Goal: Task Accomplishment & Management: Complete application form

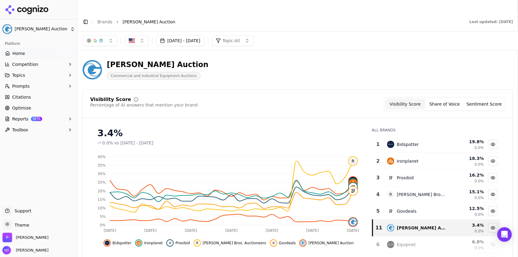
click at [111, 19] on ol "Brands Grafe Auction" at bounding box center [277, 22] width 360 height 6
click at [102, 19] on link "Brands" at bounding box center [104, 21] width 15 height 5
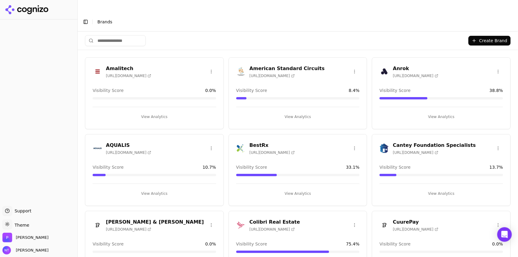
click at [85, 18] on button "Toggle Sidebar" at bounding box center [85, 22] width 8 height 8
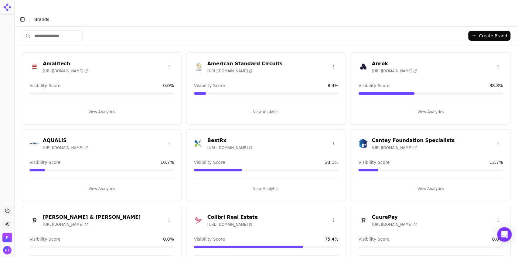
click at [314, 14] on header "Toggle Sidebar Brands" at bounding box center [266, 19] width 503 height 15
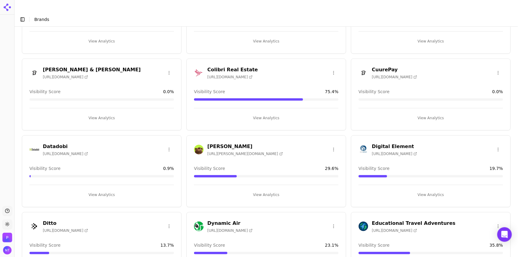
click at [271, 190] on button "View Analytics" at bounding box center [266, 195] width 144 height 10
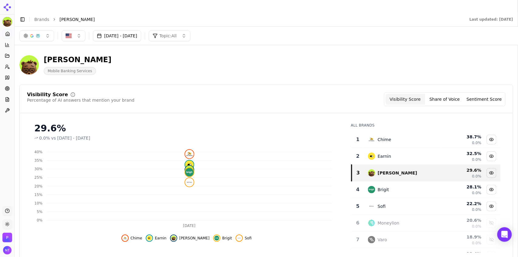
click at [12, 12] on img at bounding box center [6, 6] width 12 height 12
drag, startPoint x: 515, startPoint y: 84, endPoint x: 506, endPoint y: 66, distance: 19.8
click at [506, 66] on div "Dave Mobile Banking Services" at bounding box center [266, 65] width 494 height 30
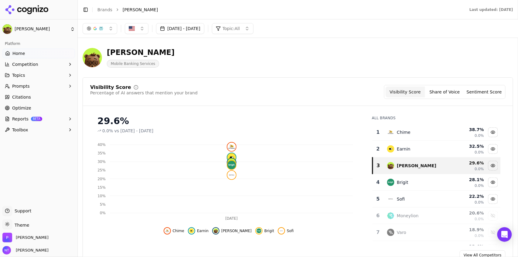
click at [87, 12] on button "Toggle Sidebar" at bounding box center [85, 9] width 8 height 8
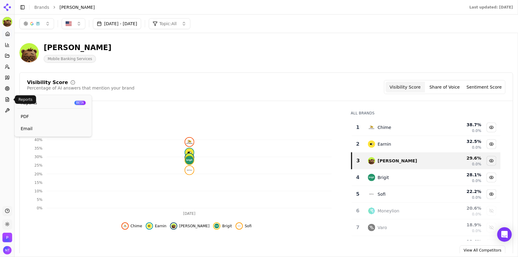
click at [7, 100] on icon at bounding box center [7, 99] width 5 height 5
click at [25, 117] on span "PDF" at bounding box center [53, 117] width 65 height 6
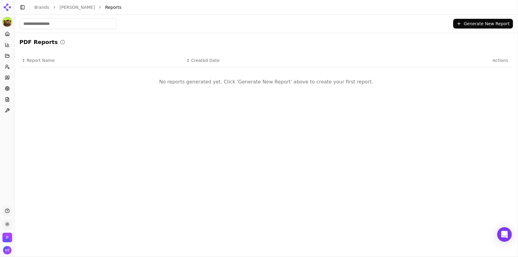
click at [482, 27] on button "Generate New Report" at bounding box center [483, 24] width 60 height 10
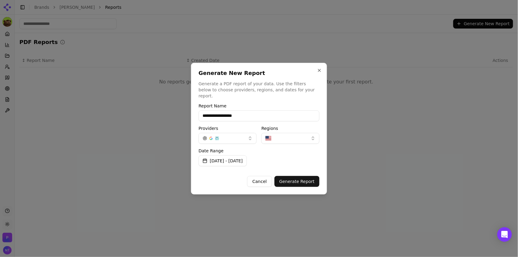
type input "**********"
click at [291, 178] on button "Generate Report" at bounding box center [296, 181] width 45 height 11
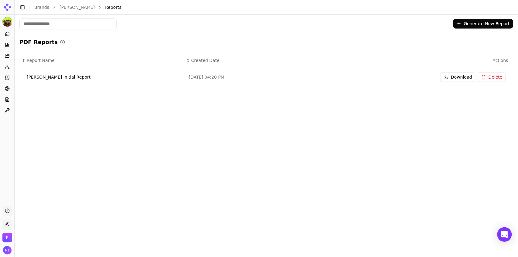
click at [455, 77] on button "Download" at bounding box center [457, 77] width 35 height 10
click at [39, 6] on link "Brands" at bounding box center [41, 7] width 15 height 5
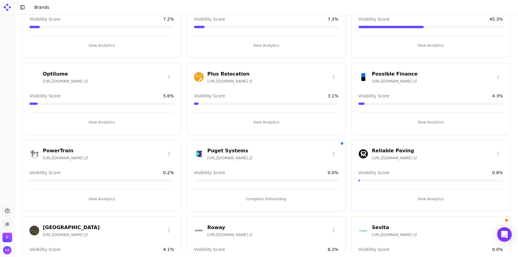
scroll to position [1064, 0]
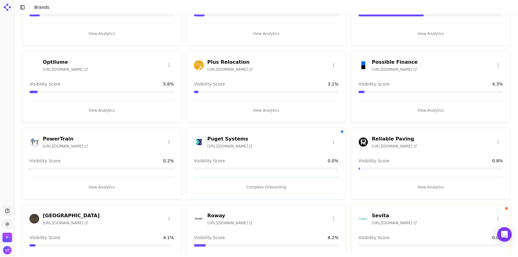
click at [279, 186] on button "Complete Onboarding" at bounding box center [266, 187] width 144 height 10
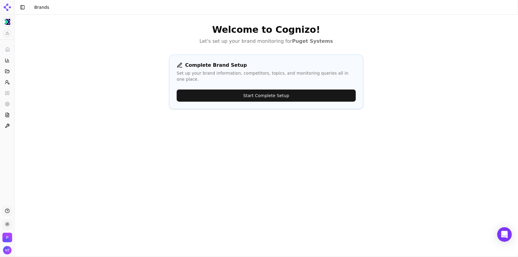
click at [272, 90] on button "Start Complete Setup" at bounding box center [266, 96] width 179 height 12
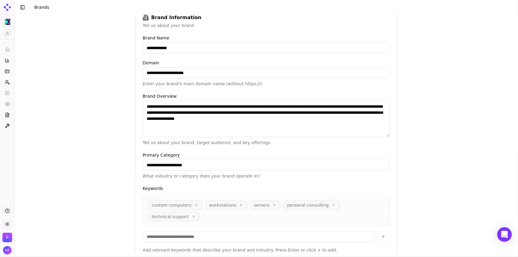
scroll to position [122, 0]
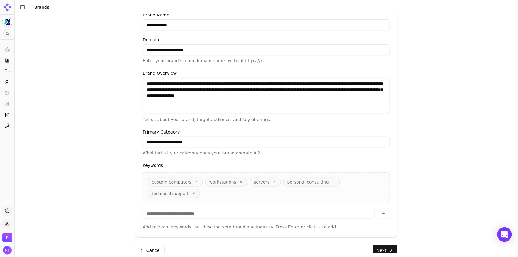
click at [377, 245] on button "Next" at bounding box center [385, 250] width 25 height 11
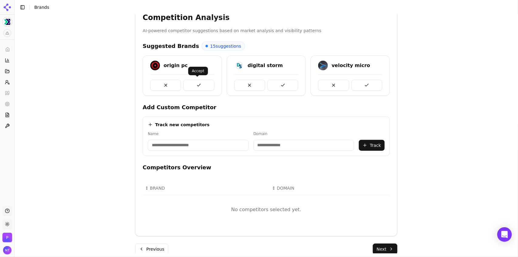
click at [197, 80] on button at bounding box center [198, 85] width 31 height 11
click at [196, 84] on button at bounding box center [198, 85] width 31 height 11
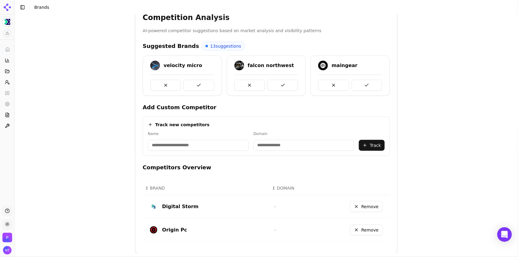
click at [196, 84] on button at bounding box center [198, 85] width 31 height 11
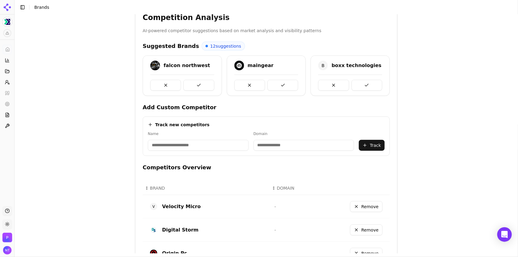
click at [196, 84] on button at bounding box center [198, 85] width 31 height 11
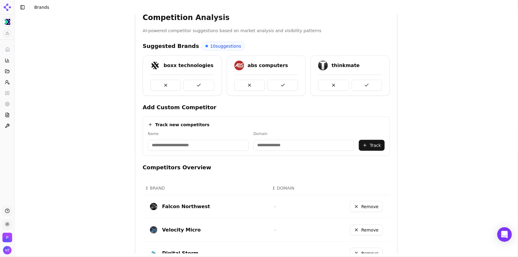
click at [196, 84] on button at bounding box center [198, 85] width 31 height 11
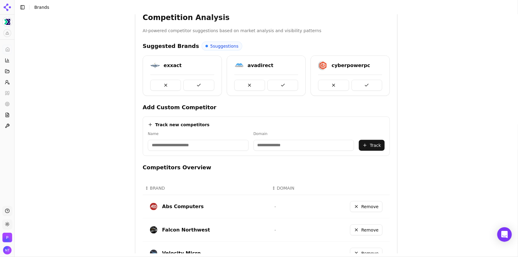
click at [196, 84] on button at bounding box center [198, 85] width 31 height 11
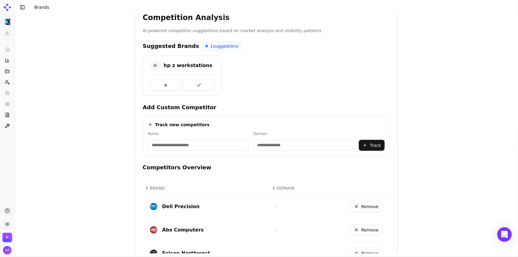
click at [196, 84] on button at bounding box center [198, 85] width 31 height 11
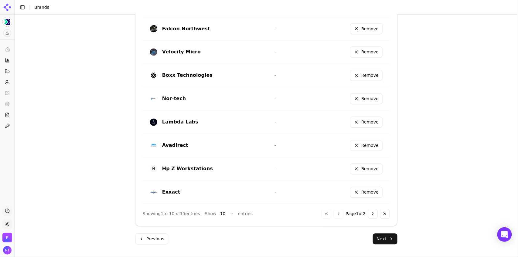
click at [389, 238] on button "Next" at bounding box center [385, 239] width 25 height 11
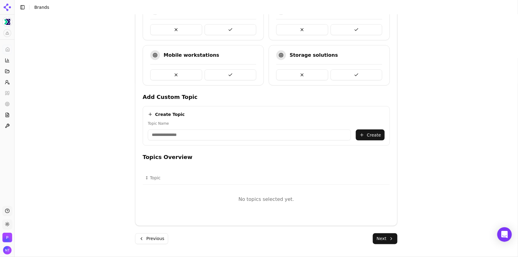
scroll to position [87, 0]
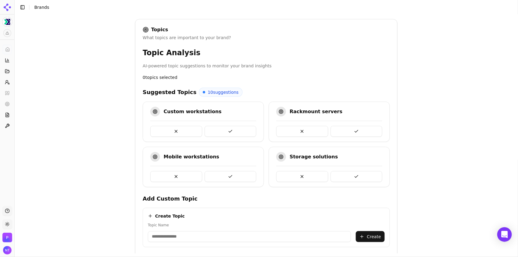
click at [227, 133] on button at bounding box center [231, 131] width 52 height 11
click at [352, 175] on button at bounding box center [357, 176] width 52 height 11
click at [235, 132] on button at bounding box center [231, 131] width 52 height 11
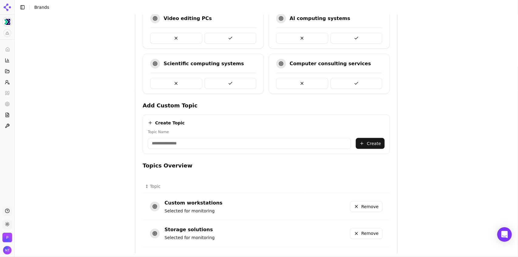
scroll to position [285, 0]
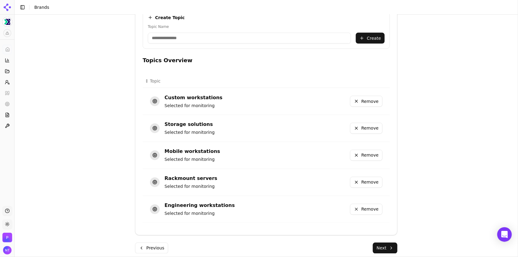
click at [386, 250] on button "Next" at bounding box center [385, 248] width 25 height 11
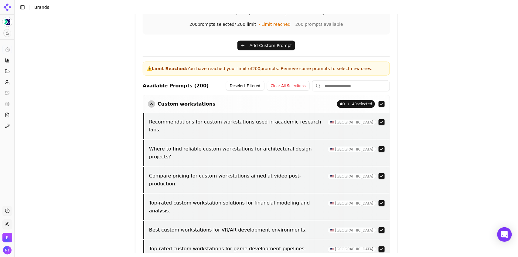
scroll to position [251, 0]
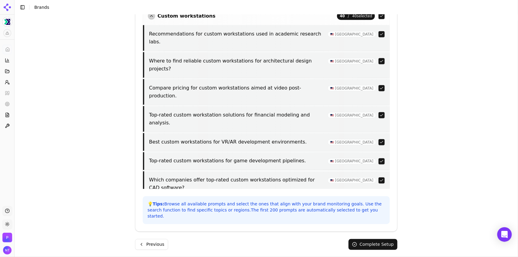
click at [363, 239] on button "Complete Setup" at bounding box center [372, 244] width 49 height 11
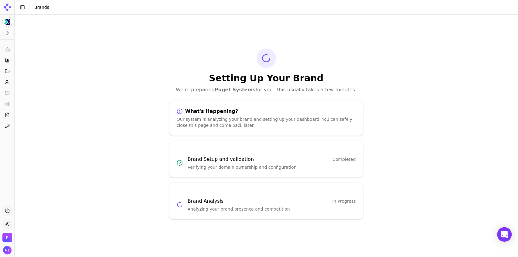
scroll to position [0, 0]
click at [23, 5] on button "Toggle Sidebar" at bounding box center [22, 7] width 8 height 8
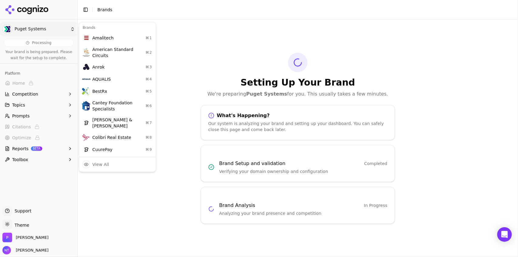
click at [39, 35] on html "Puget Systems Processing Your brand is being prepared. Please wait for the setu…" at bounding box center [259, 128] width 518 height 257
click at [106, 161] on div "View All" at bounding box center [100, 164] width 17 height 6
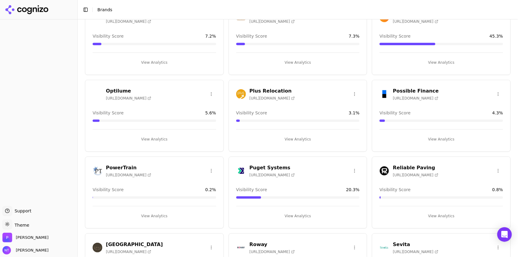
scroll to position [1042, 0]
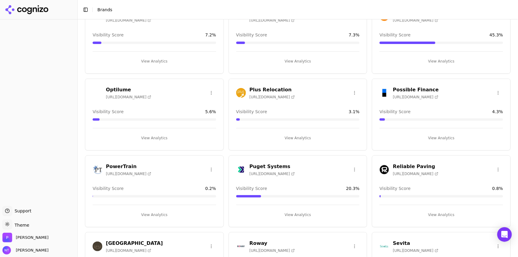
click at [296, 213] on button "View Analytics" at bounding box center [298, 215] width 124 height 10
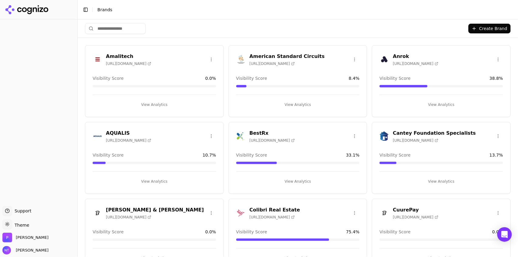
click at [492, 26] on button "Create Brand" at bounding box center [489, 29] width 42 height 10
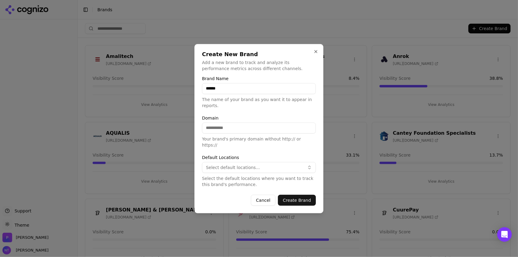
type input "******"
type input "**********"
click at [247, 165] on span "Select default locations..." at bounding box center [233, 168] width 54 height 6
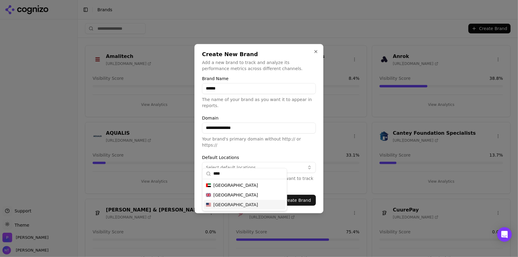
type input "****"
click at [246, 205] on div "[GEOGRAPHIC_DATA]" at bounding box center [245, 205] width 82 height 10
click at [317, 179] on div "**********" at bounding box center [259, 128] width 129 height 169
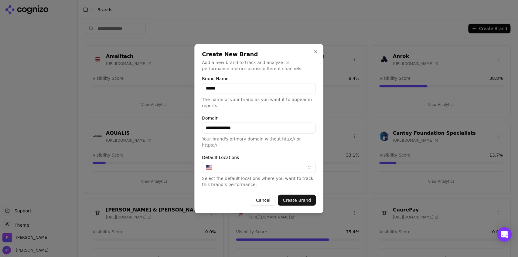
click at [304, 195] on button "Create Brand" at bounding box center [297, 200] width 38 height 11
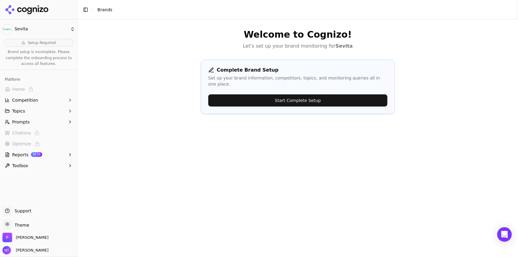
click at [277, 94] on button "Start Complete Setup" at bounding box center [297, 100] width 179 height 12
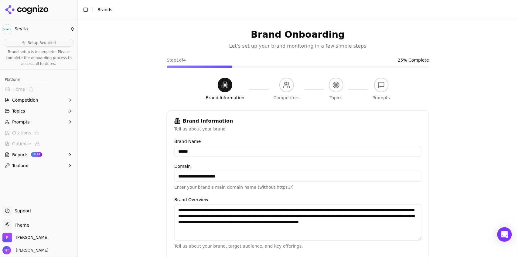
scroll to position [146, 0]
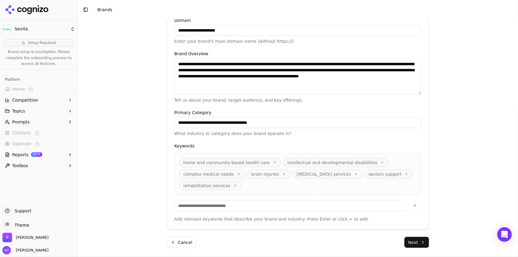
click at [416, 239] on button "Next" at bounding box center [416, 242] width 25 height 11
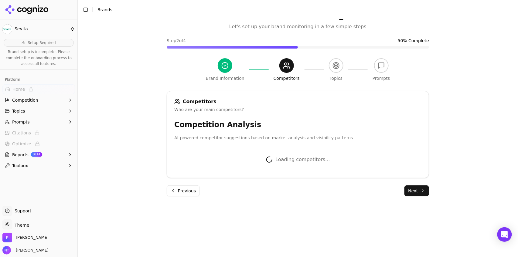
scroll to position [133, 0]
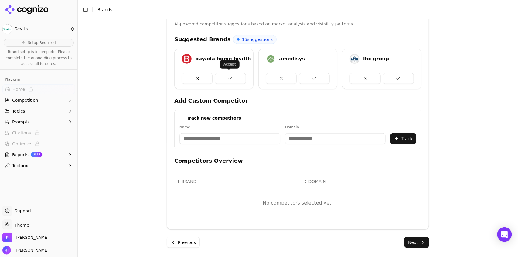
click at [235, 79] on button at bounding box center [230, 78] width 31 height 11
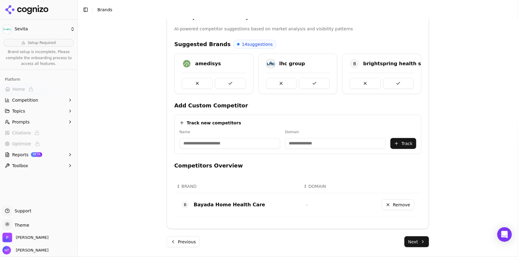
scroll to position [127, 0]
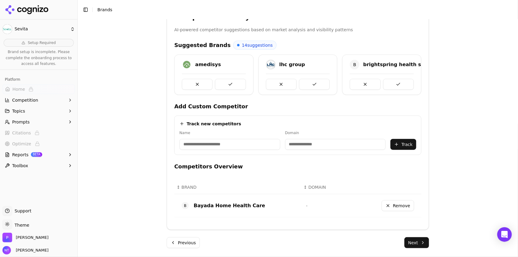
click at [235, 79] on button at bounding box center [230, 84] width 31 height 11
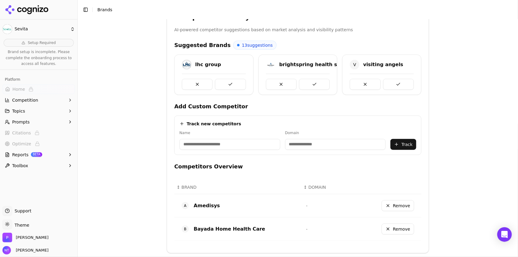
click at [235, 79] on button at bounding box center [230, 84] width 31 height 11
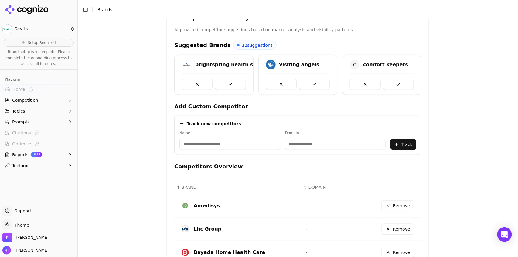
click at [235, 79] on button at bounding box center [230, 84] width 31 height 11
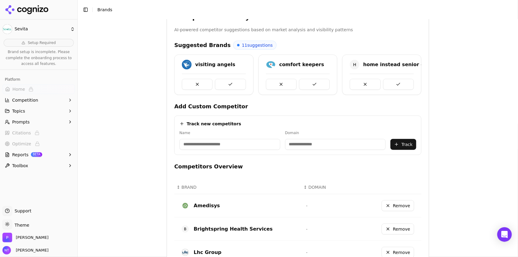
click at [235, 79] on button at bounding box center [230, 84] width 31 height 11
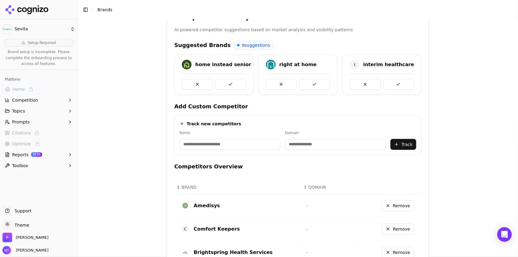
click at [235, 79] on button at bounding box center [230, 84] width 31 height 11
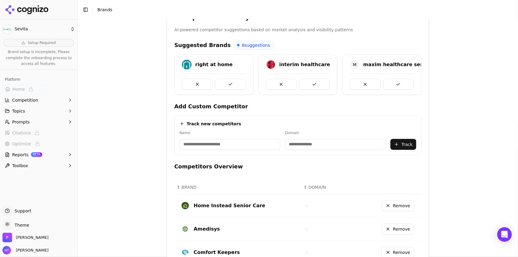
click at [235, 79] on button at bounding box center [230, 84] width 31 height 11
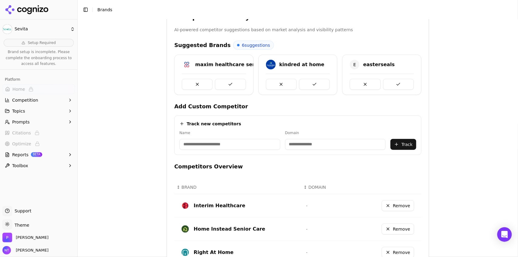
click at [235, 79] on button at bounding box center [230, 84] width 31 height 11
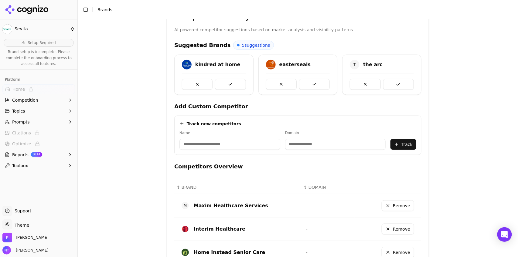
click at [235, 79] on button at bounding box center [230, 84] width 31 height 11
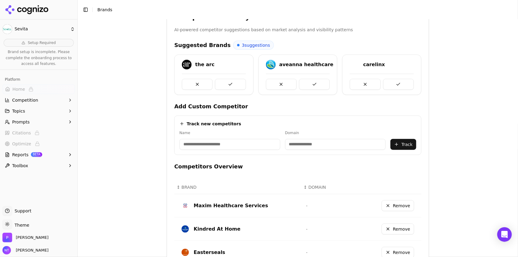
click at [235, 79] on button at bounding box center [230, 84] width 31 height 11
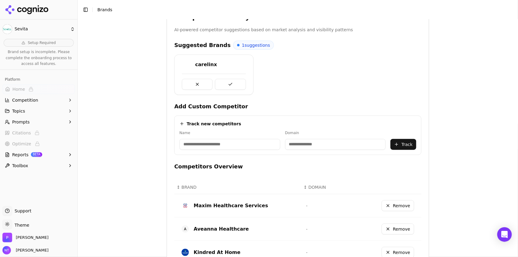
click at [235, 79] on button at bounding box center [230, 84] width 31 height 11
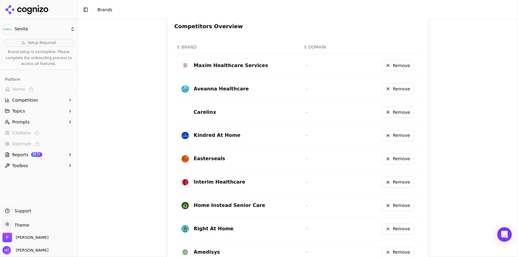
scroll to position [354, 0]
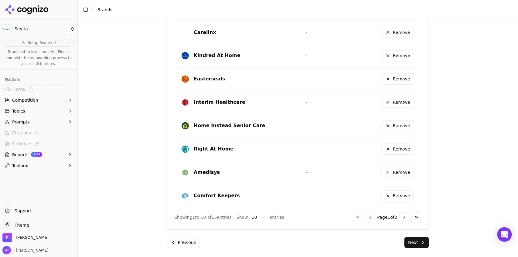
click at [414, 243] on button "Next" at bounding box center [416, 242] width 25 height 11
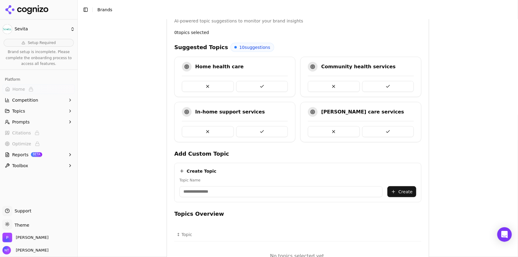
scroll to position [136, 0]
click at [273, 85] on button at bounding box center [262, 86] width 52 height 11
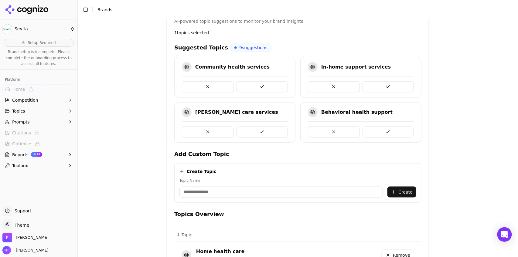
click at [273, 85] on button at bounding box center [262, 86] width 52 height 11
click at [377, 132] on button at bounding box center [388, 132] width 52 height 11
click at [372, 133] on button at bounding box center [388, 132] width 52 height 11
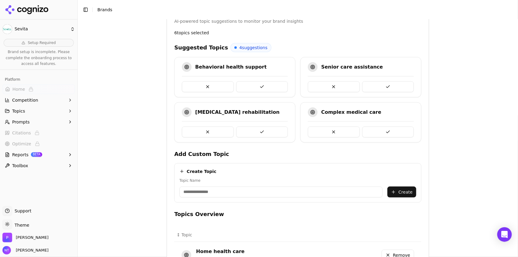
scroll to position [322, 0]
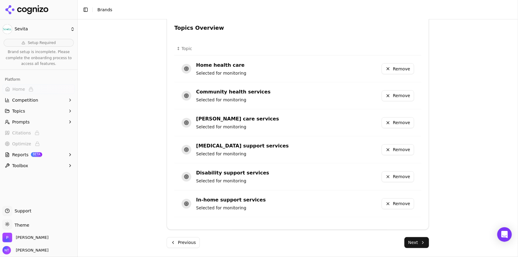
click at [410, 242] on button "Next" at bounding box center [416, 242] width 25 height 11
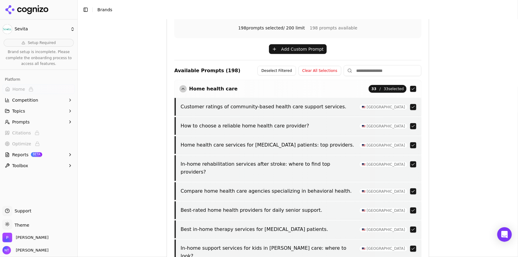
scroll to position [233, 0]
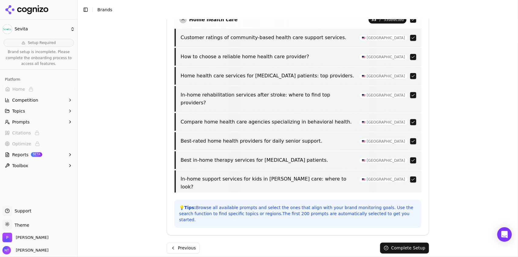
click at [408, 243] on button "Complete Setup" at bounding box center [404, 248] width 49 height 11
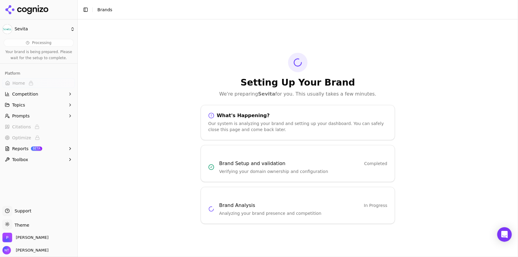
scroll to position [0, 0]
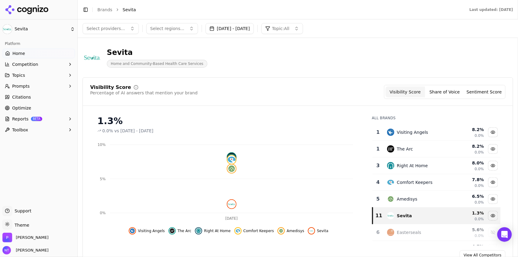
click at [105, 10] on link "Brands" at bounding box center [104, 9] width 15 height 5
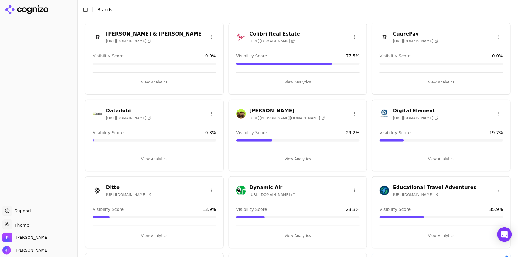
scroll to position [240, 0]
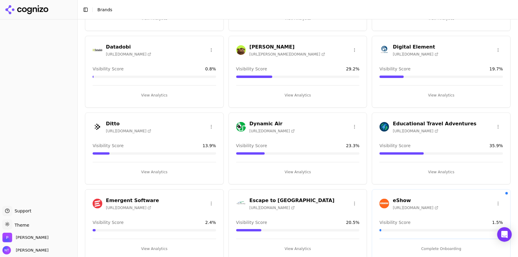
click at [300, 95] on button "View Analytics" at bounding box center [298, 95] width 124 height 10
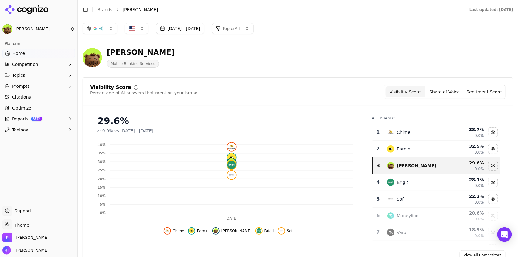
click at [31, 118] on span "BETA" at bounding box center [36, 119] width 11 height 4
click at [39, 128] on span "PDF" at bounding box center [38, 129] width 53 height 6
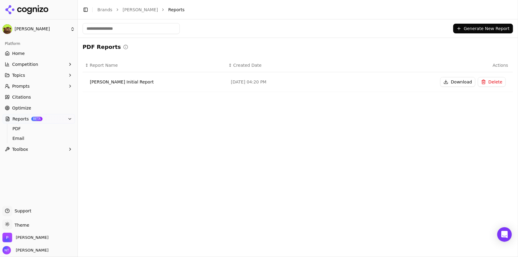
click at [495, 29] on button "Generate New Report" at bounding box center [483, 29] width 60 height 10
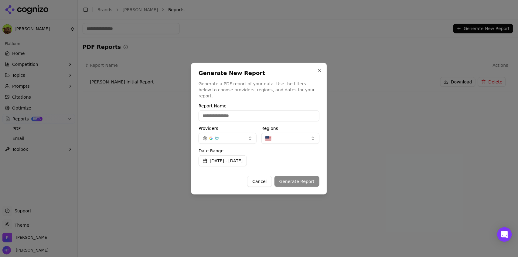
click at [247, 159] on button "Aug 25, 2025 - Sep 24, 2025" at bounding box center [223, 160] width 48 height 11
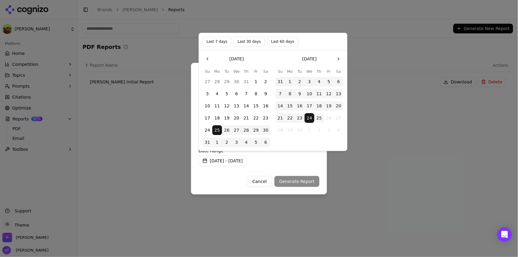
click at [307, 120] on button "24" at bounding box center [309, 118] width 10 height 10
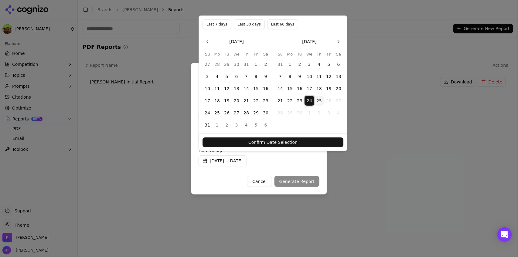
click at [318, 101] on button "25" at bounding box center [319, 101] width 10 height 10
click at [294, 142] on button "Confirm Date Selection" at bounding box center [272, 142] width 141 height 10
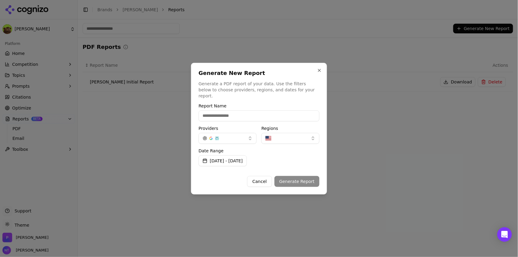
click at [245, 115] on input "Report Name" at bounding box center [259, 115] width 121 height 11
type input "**********"
click at [289, 177] on button "Generate Report" at bounding box center [296, 181] width 45 height 11
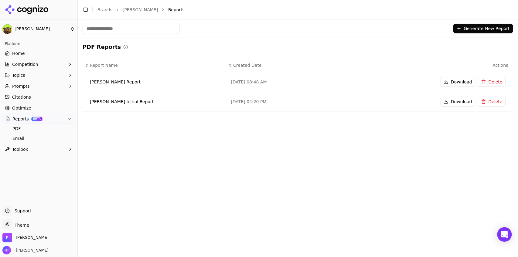
click at [458, 84] on button "Download" at bounding box center [457, 82] width 35 height 10
click at [86, 10] on button "Toggle Sidebar" at bounding box center [85, 9] width 8 height 8
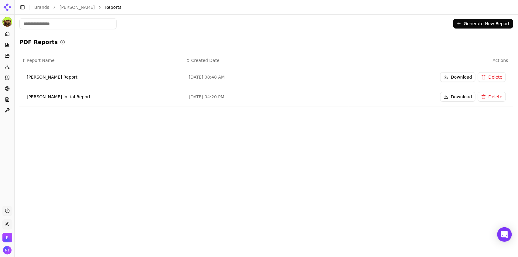
click at [41, 9] on link "Brands" at bounding box center [41, 7] width 15 height 5
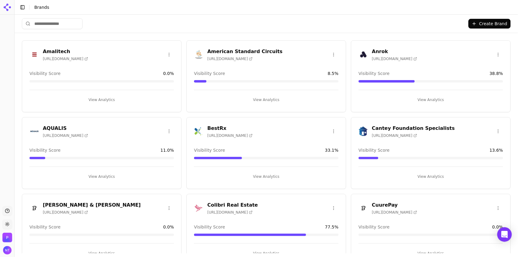
click at [292, 24] on div "Create Brand" at bounding box center [266, 24] width 489 height 18
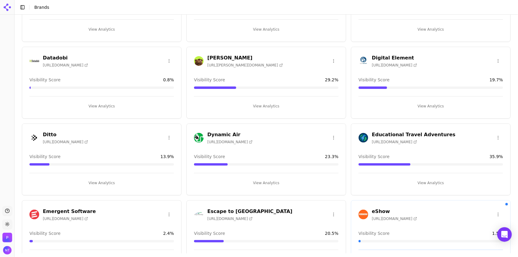
click at [99, 182] on button "View Analytics" at bounding box center [101, 183] width 144 height 10
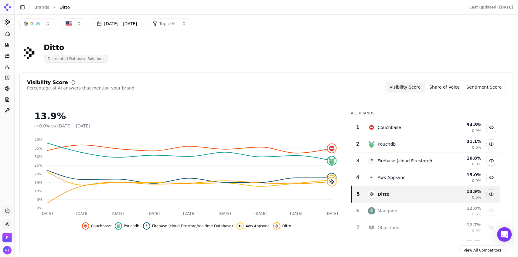
click at [35, 24] on div "button" at bounding box center [31, 23] width 17 height 5
click at [32, 62] on span "Google AI Overviews" at bounding box center [37, 60] width 38 height 12
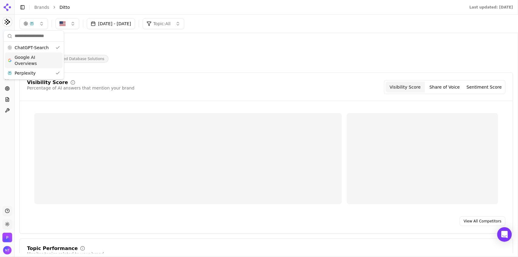
click at [30, 71] on span "Perplexity" at bounding box center [25, 73] width 21 height 6
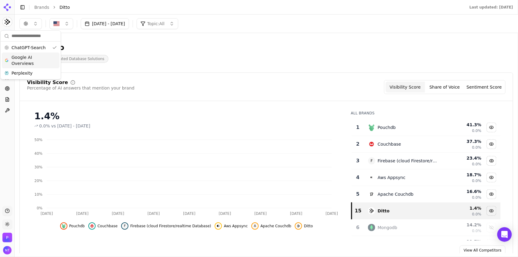
click at [296, 15] on div "[DATE] - [DATE] Topic: All" at bounding box center [266, 24] width 503 height 18
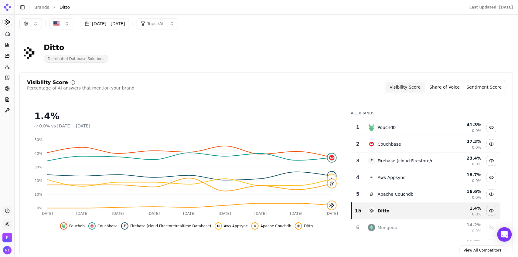
click at [35, 21] on button "button" at bounding box center [30, 23] width 22 height 11
click at [32, 59] on span "Google AI Overviews" at bounding box center [31, 60] width 38 height 12
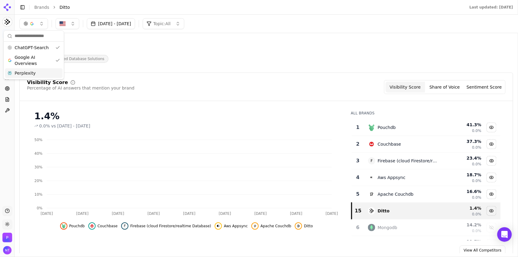
click at [31, 72] on span "Perplexity" at bounding box center [25, 73] width 21 height 6
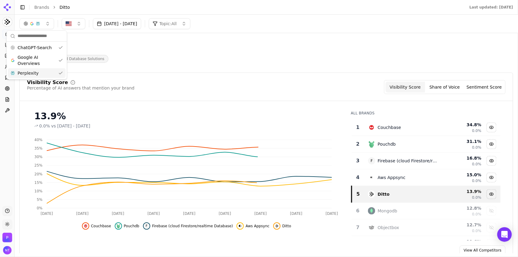
click at [130, 24] on button "[DATE] - [DATE]" at bounding box center [117, 23] width 48 height 11
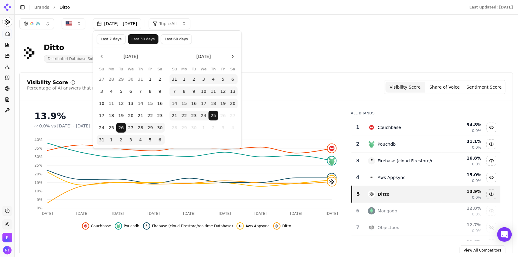
click at [261, 48] on div "Ditto Distributed Database Solutions" at bounding box center [155, 53] width 272 height 20
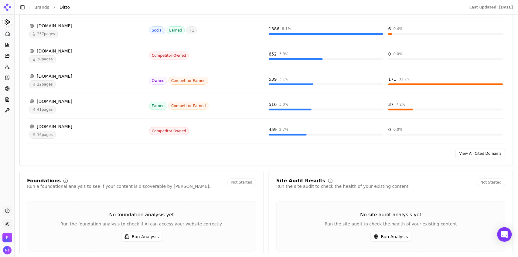
scroll to position [683, 0]
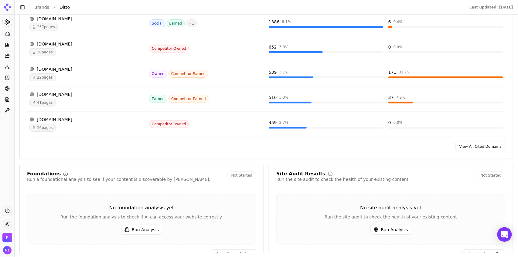
click at [100, 51] on div "30 pages" at bounding box center [86, 52] width 115 height 8
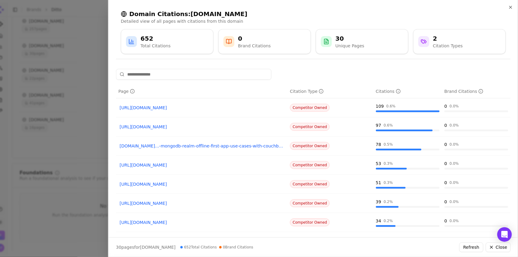
click at [205, 109] on link "https://couchbase.com/blog/couchbase-edge-server-lightweight-sync" at bounding box center [202, 108] width 164 height 6
click at [511, 8] on icon "button" at bounding box center [510, 7] width 5 height 5
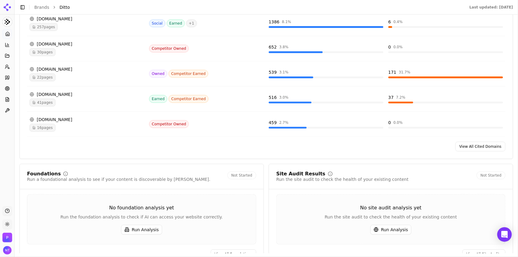
scroll to position [583, 0]
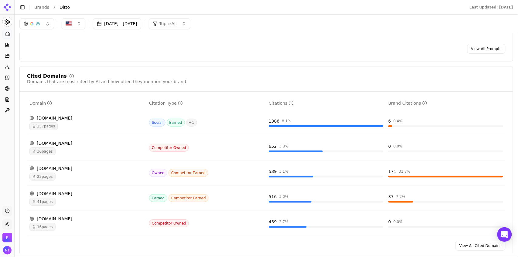
click at [89, 176] on div "22 pages" at bounding box center [86, 177] width 115 height 8
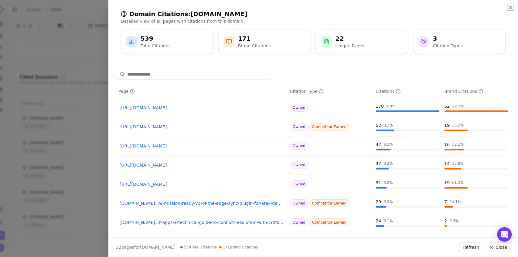
click at [510, 7] on icon "button" at bounding box center [510, 7] width 5 height 5
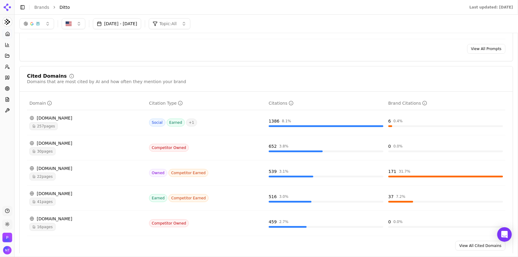
click at [98, 127] on div "257 pages" at bounding box center [86, 126] width 115 height 8
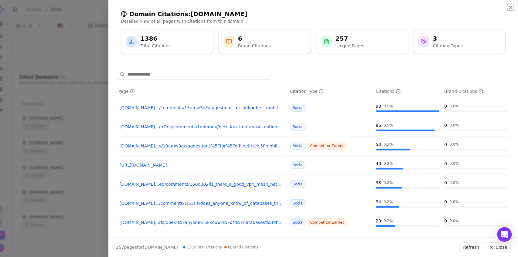
click at [510, 9] on icon "button" at bounding box center [510, 7] width 5 height 5
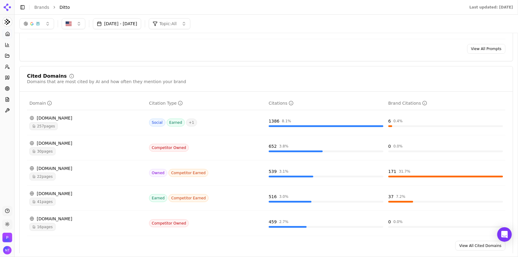
click at [471, 251] on link "View All Cited Domains" at bounding box center [480, 246] width 50 height 10
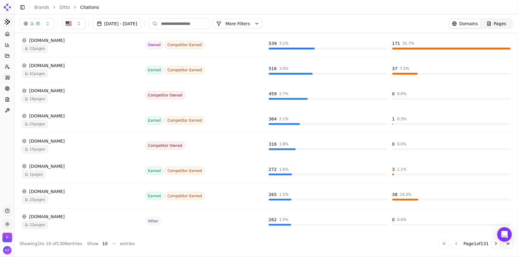
click at [471, 251] on html "Ditto Platform Home Competition Topics Prompts Citations Optimize Reports Toolb…" at bounding box center [259, 128] width 518 height 257
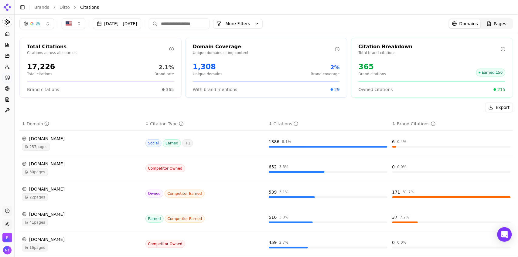
click at [209, 25] on input at bounding box center [179, 23] width 61 height 11
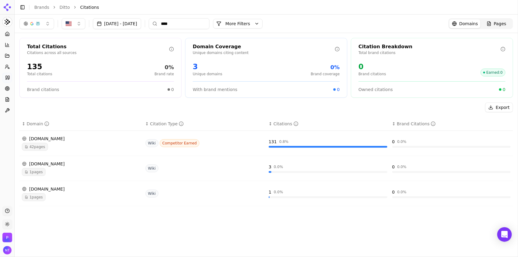
type input "****"
drag, startPoint x: 348, startPoint y: 206, endPoint x: 297, endPoint y: 168, distance: 63.1
click at [297, 168] on tbody "en.wikipedia.org 42 pages Wiki Competitor Earned 131 0.8 % 0 0.0 % wiki.p2pfoun…" at bounding box center [266, 169] width 494 height 76
click at [124, 230] on div "Aug 26, 2025 - Sep 25, 2025 **** More More Filters Domains Pages Total Citation…" at bounding box center [266, 134] width 503 height 239
click at [99, 145] on div "42 pages" at bounding box center [81, 147] width 119 height 8
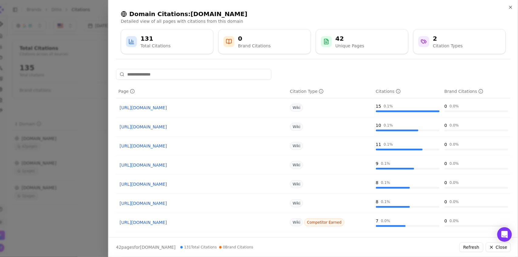
click at [194, 76] on input at bounding box center [193, 74] width 155 height 11
click at [152, 74] on input at bounding box center [193, 74] width 155 height 11
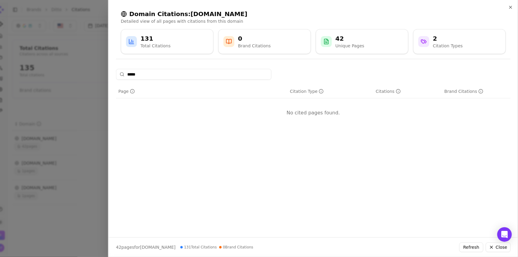
click at [147, 75] on input "*****" at bounding box center [193, 74] width 155 height 11
click at [510, 12] on div "Domain Citations: en.wikipedia.org Detailed view of all pages with citations fr…" at bounding box center [313, 32] width 395 height 54
click at [166, 73] on input "*****" at bounding box center [193, 74] width 155 height 11
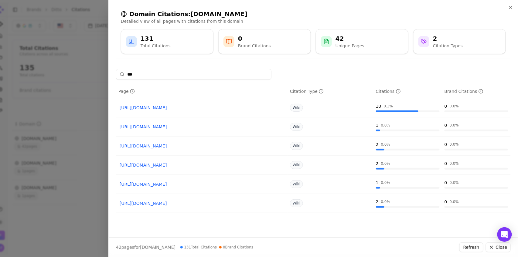
type input "****"
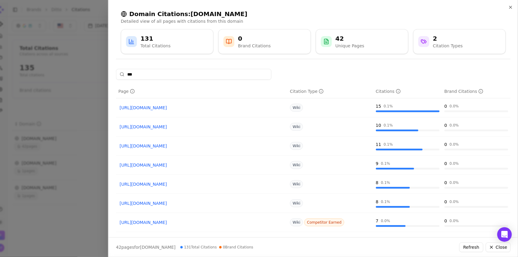
type input "****"
click at [510, 10] on div "Domain Citations: en.wikipedia.org Detailed view of all pages with citations fr…" at bounding box center [313, 32] width 395 height 54
click at [511, 8] on icon "button" at bounding box center [510, 7] width 5 height 5
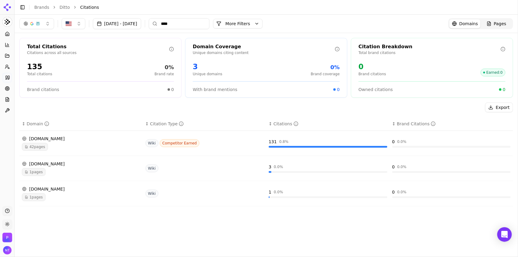
click at [188, 26] on input "****" at bounding box center [179, 23] width 61 height 11
type input "******"
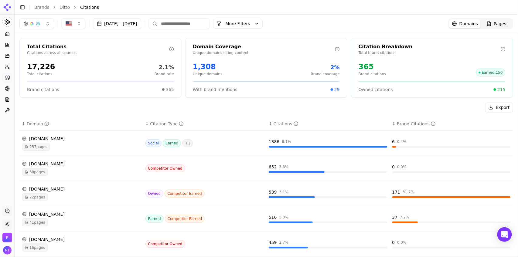
click at [490, 24] on div "Pages" at bounding box center [497, 24] width 20 height 6
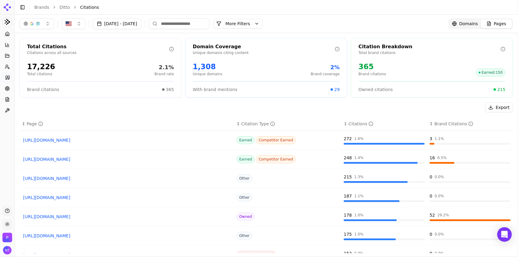
click at [77, 139] on link "https://news.ycombinator.com/item" at bounding box center [126, 140] width 207 height 6
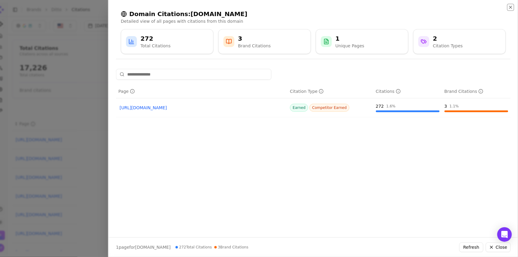
click at [510, 7] on icon "button" at bounding box center [510, 7] width 5 height 5
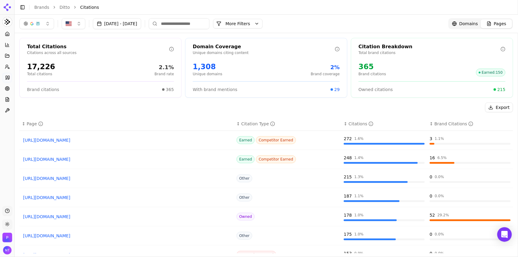
click at [77, 161] on link "https://slashdot.org/software/offline-first-databases" at bounding box center [126, 159] width 207 height 6
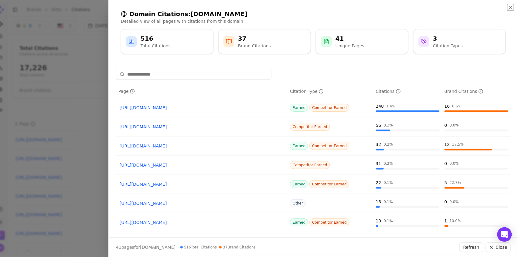
click at [511, 8] on icon "button" at bounding box center [510, 7] width 5 height 5
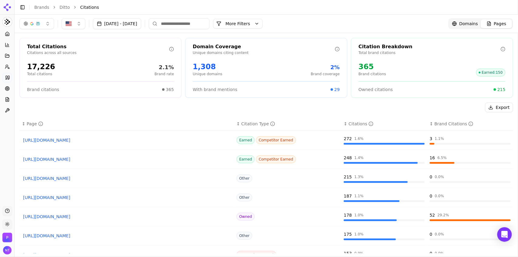
click at [122, 180] on link "https://stlpartners.com/articles/edge-computing/50-edge-computing-companies-2025" at bounding box center [126, 178] width 207 height 6
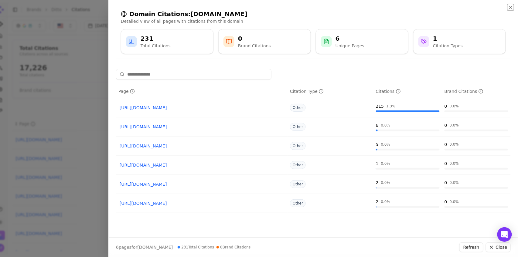
click at [511, 9] on icon "button" at bounding box center [510, 7] width 5 height 5
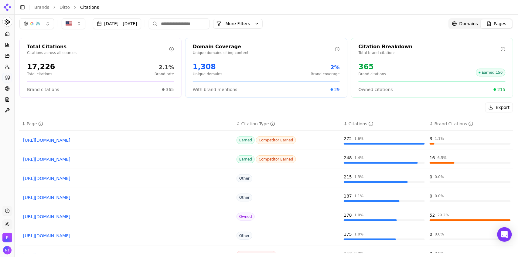
click at [194, 25] on input at bounding box center [179, 23] width 61 height 11
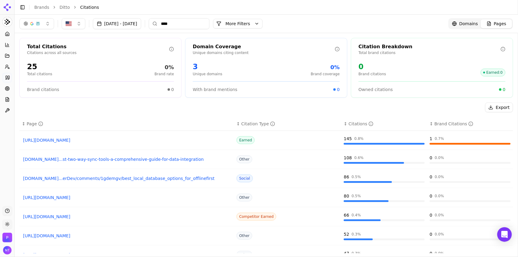
type input "****"
click at [103, 141] on link "https://helindata.com/blog/best-edge-computing-platforms" at bounding box center [126, 140] width 207 height 6
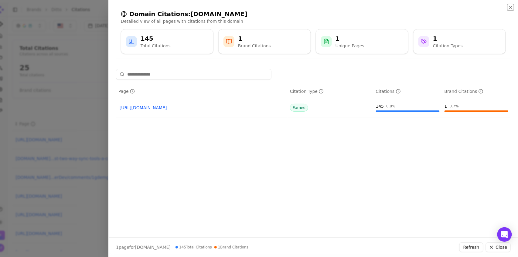
click at [512, 7] on icon "button" at bounding box center [510, 7] width 5 height 5
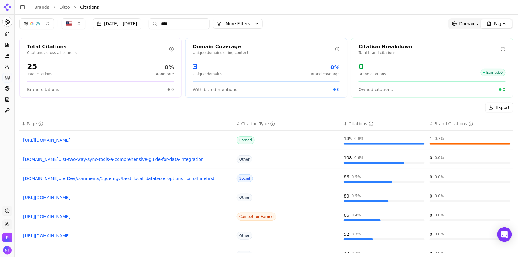
click at [59, 6] on link "Ditto" at bounding box center [64, 7] width 10 height 6
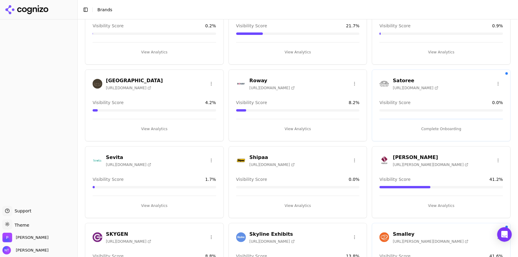
scroll to position [1185, 0]
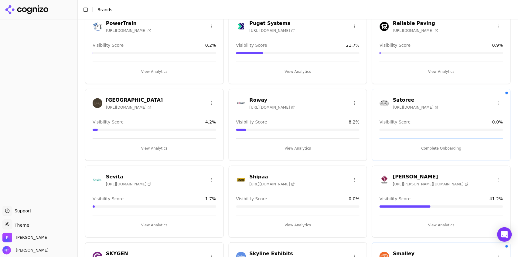
click at [432, 144] on button "Complete Onboarding" at bounding box center [441, 149] width 124 height 10
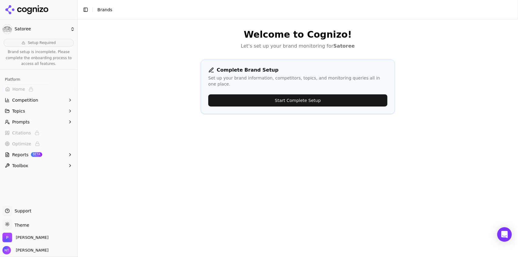
click at [317, 95] on button "Start Complete Setup" at bounding box center [297, 100] width 179 height 12
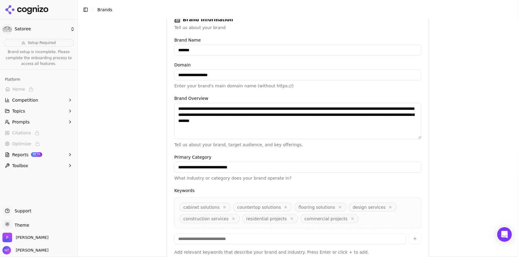
scroll to position [134, 0]
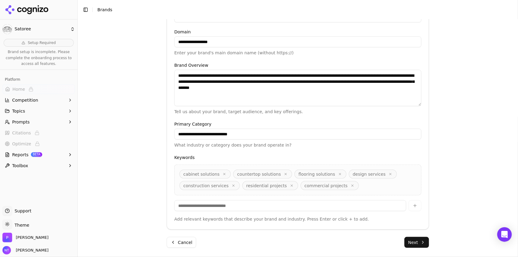
click at [418, 244] on button "Next" at bounding box center [416, 242] width 25 height 11
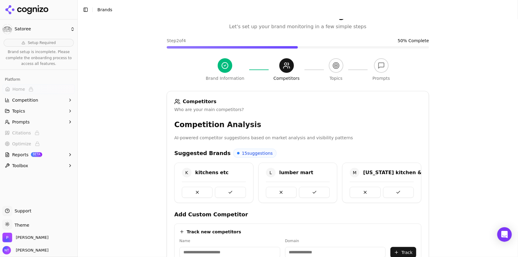
scroll to position [133, 0]
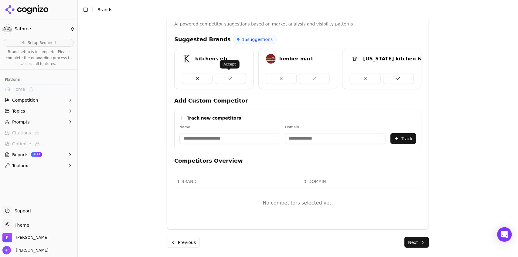
click at [225, 78] on button at bounding box center [230, 78] width 31 height 11
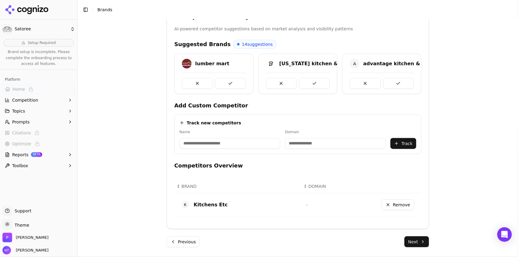
scroll to position [127, 0]
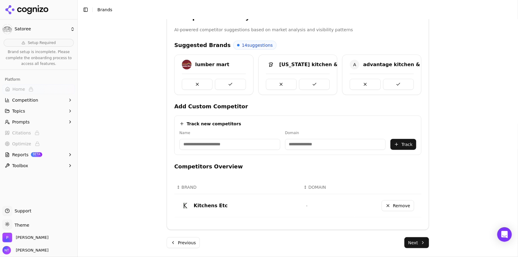
click at [225, 79] on button at bounding box center [230, 84] width 31 height 11
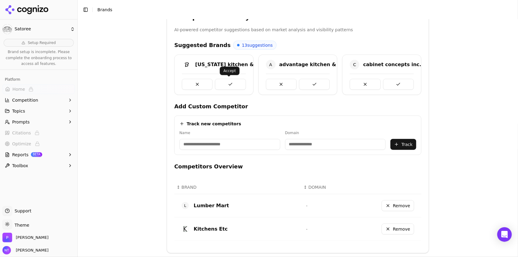
click at [226, 81] on button at bounding box center [230, 84] width 31 height 11
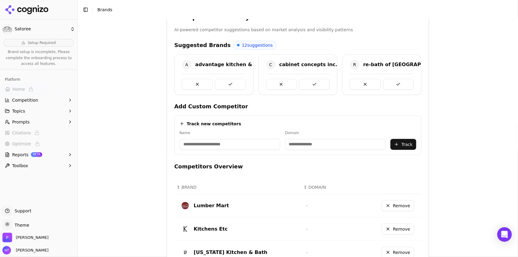
click at [226, 81] on button at bounding box center [230, 84] width 31 height 11
click at [299, 81] on button at bounding box center [314, 84] width 31 height 11
click at [226, 81] on button at bounding box center [230, 84] width 31 height 11
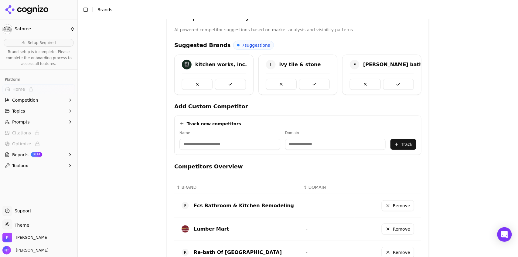
click at [226, 81] on button at bounding box center [230, 84] width 31 height 11
click at [226, 81] on div at bounding box center [214, 84] width 64 height 11
click at [227, 82] on button at bounding box center [230, 84] width 31 height 11
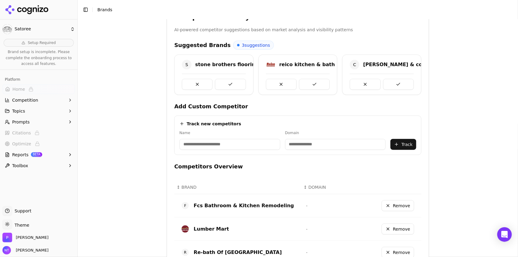
click at [227, 82] on button at bounding box center [230, 84] width 31 height 11
click at [299, 82] on button at bounding box center [314, 84] width 31 height 11
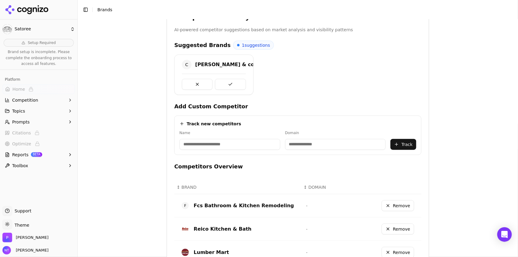
click at [227, 82] on button at bounding box center [230, 84] width 31 height 11
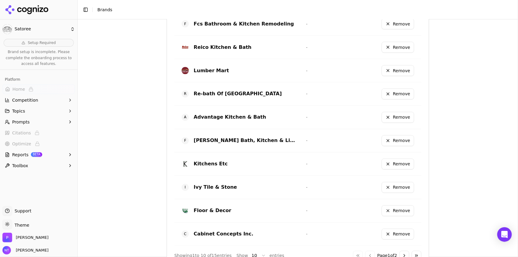
scroll to position [354, 0]
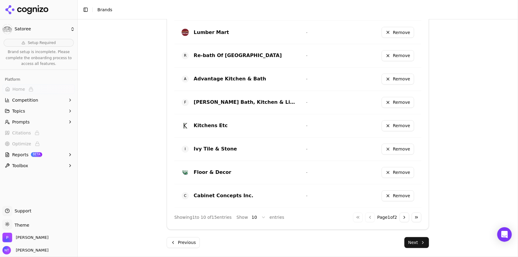
click at [413, 243] on button "Next" at bounding box center [416, 242] width 25 height 11
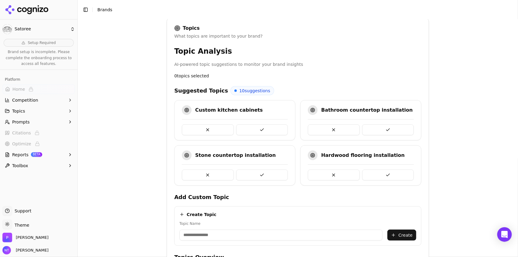
scroll to position [99, 0]
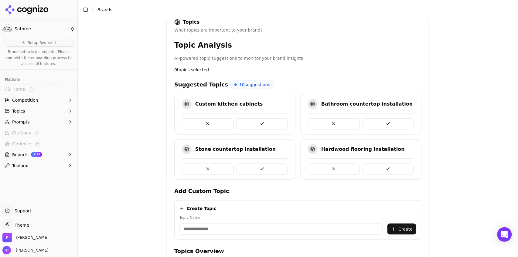
click at [335, 124] on button at bounding box center [334, 123] width 52 height 11
click at [239, 231] on input "Topic Name" at bounding box center [280, 229] width 203 height 11
type input "**********"
click at [396, 230] on button "Create" at bounding box center [401, 229] width 29 height 11
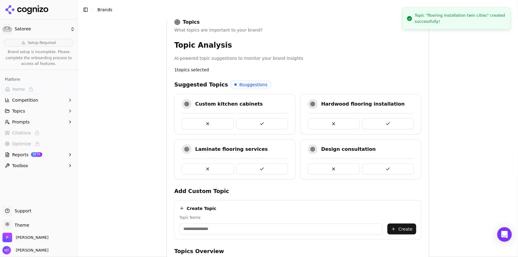
click at [314, 230] on input "Topic Name" at bounding box center [280, 229] width 203 height 11
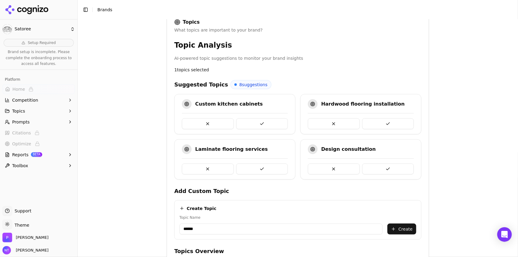
type input "*****"
type input "**********"
click at [399, 227] on button "Create" at bounding box center [401, 229] width 29 height 11
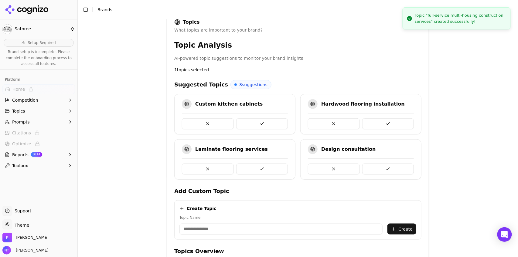
click at [290, 231] on input "Topic Name" at bounding box center [280, 229] width 203 height 11
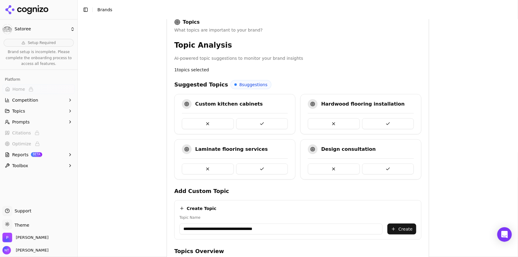
type input "**********"
click at [402, 231] on button "Create" at bounding box center [401, 229] width 29 height 11
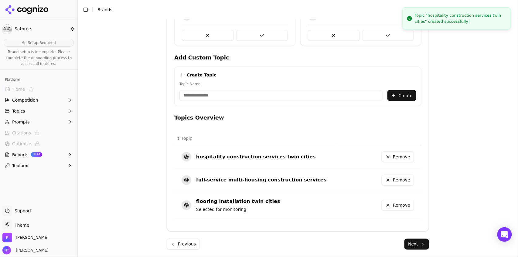
scroll to position [234, 0]
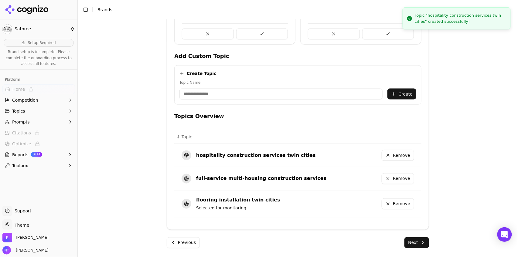
click at [208, 90] on input "Topic Name" at bounding box center [280, 94] width 203 height 11
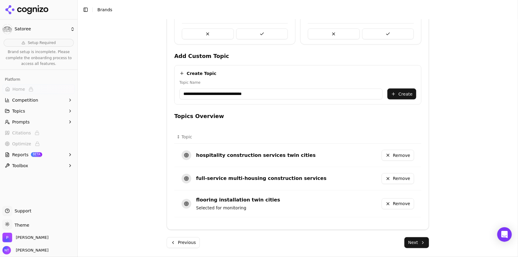
type input "**********"
click at [404, 93] on button "Create" at bounding box center [401, 94] width 29 height 11
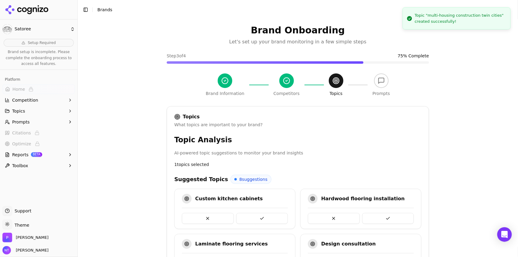
scroll to position [0, 0]
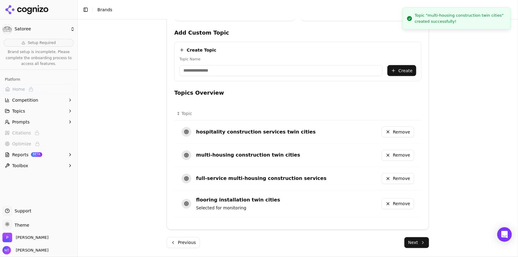
click at [416, 242] on button "Next" at bounding box center [416, 242] width 25 height 11
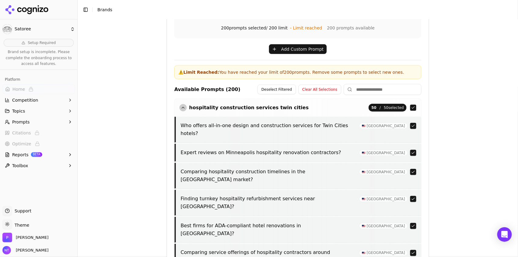
scroll to position [252, 0]
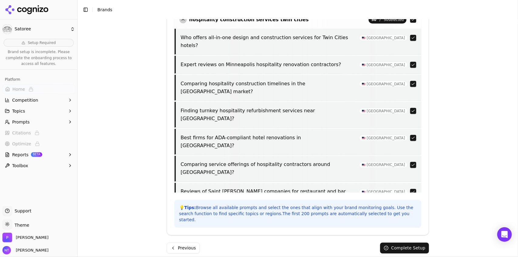
click at [399, 243] on button "Complete Setup" at bounding box center [404, 248] width 49 height 11
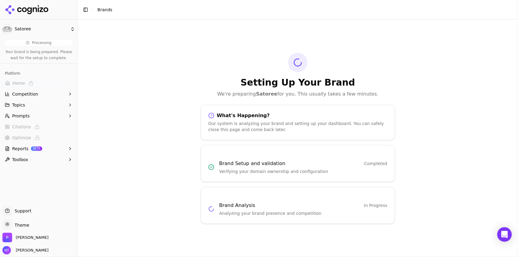
scroll to position [0, 0]
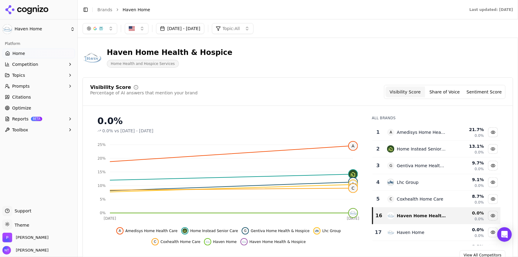
click at [87, 10] on button "Toggle Sidebar" at bounding box center [85, 9] width 8 height 8
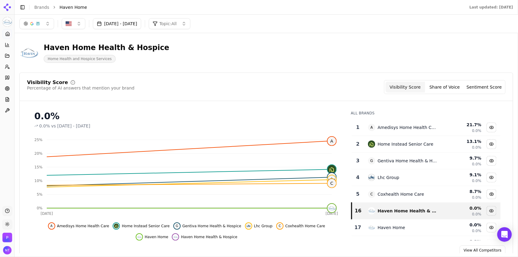
click at [43, 8] on link "Brands" at bounding box center [41, 7] width 15 height 5
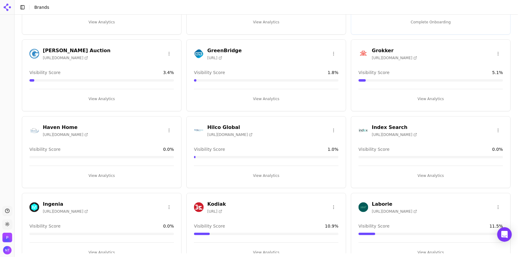
scroll to position [601, 0]
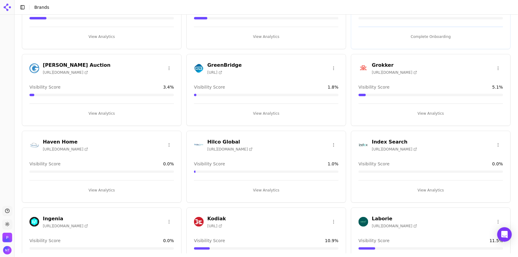
click at [170, 143] on html "Support Toggle theme [PERSON_NAME] Toggle Sidebar Brands Create Brand Amalitech…" at bounding box center [259, 128] width 518 height 257
click at [161, 158] on div "Edit Brand" at bounding box center [154, 157] width 36 height 10
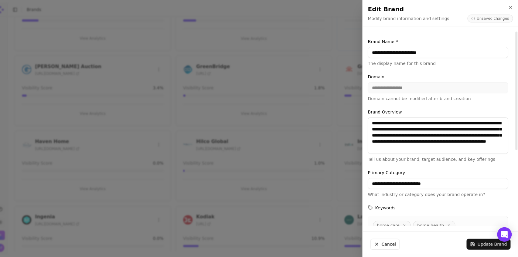
type input "**********"
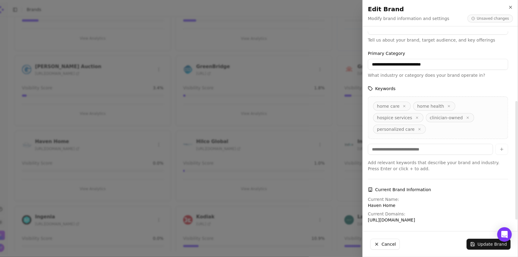
scroll to position [126, 0]
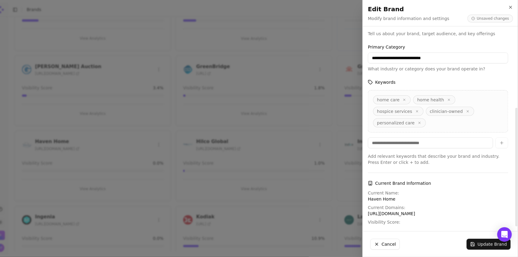
drag, startPoint x: 517, startPoint y: 81, endPoint x: 517, endPoint y: 169, distance: 87.7
click at [517, 169] on div at bounding box center [516, 167] width 2 height 119
click at [396, 196] on p "Haven Home" at bounding box center [438, 199] width 140 height 6
click at [481, 246] on button "Update Brand" at bounding box center [489, 244] width 44 height 11
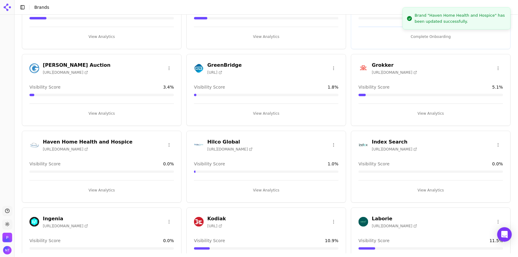
click at [114, 188] on button "View Analytics" at bounding box center [101, 190] width 144 height 10
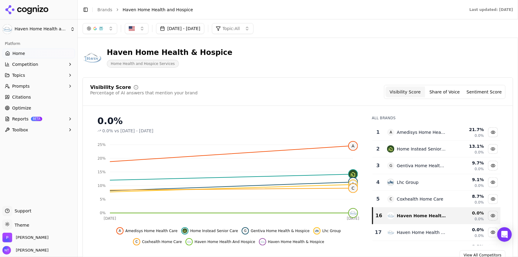
click at [87, 11] on button "Toggle Sidebar" at bounding box center [85, 9] width 8 height 8
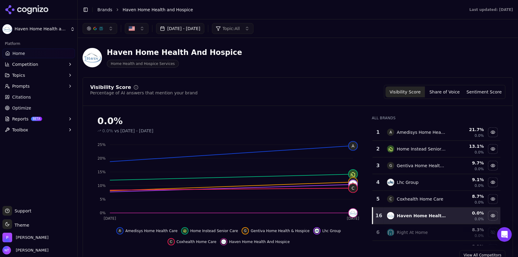
click at [25, 67] on button "Competition" at bounding box center [38, 64] width 73 height 10
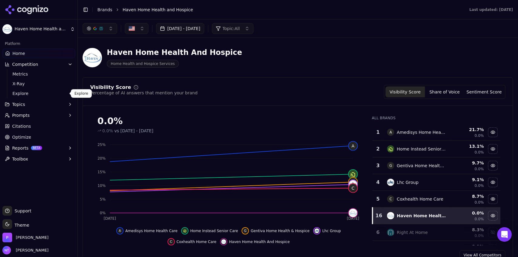
click at [40, 96] on span "Explore" at bounding box center [38, 93] width 53 height 6
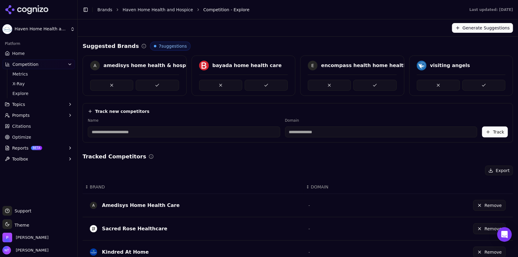
click at [137, 10] on link "Haven Home Health and Hospice" at bounding box center [158, 10] width 70 height 6
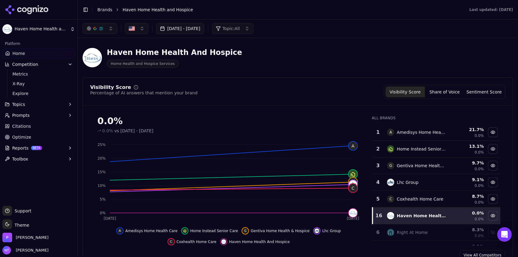
click at [87, 9] on button "Toggle Sidebar" at bounding box center [85, 9] width 8 height 8
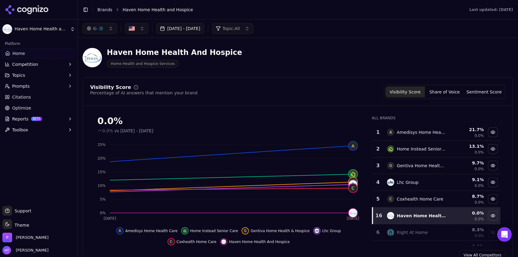
click at [85, 11] on button "Toggle Sidebar" at bounding box center [85, 9] width 8 height 8
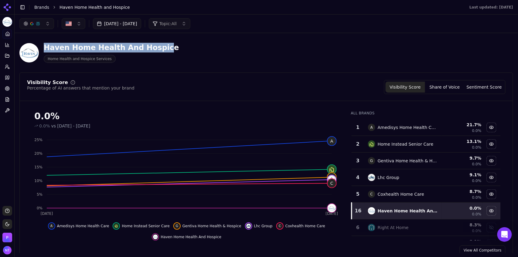
drag, startPoint x: 44, startPoint y: 47, endPoint x: 152, endPoint y: 50, distance: 108.1
click at [152, 50] on div "Haven Home Health And Hospice" at bounding box center [111, 48] width 135 height 10
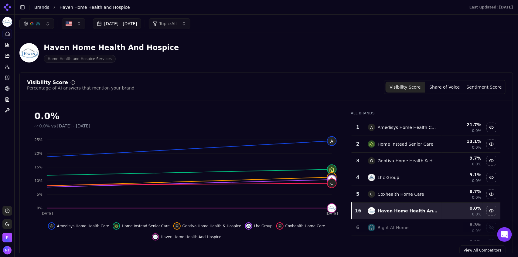
click at [156, 49] on div "Haven Home Health And Hospice Home Health and Hospice Services" at bounding box center [155, 53] width 272 height 20
drag, startPoint x: 497, startPoint y: 130, endPoint x: 501, endPoint y: 139, distance: 10.0
click at [501, 139] on div "All Brands 1 A Amedisys Home Health Care 21.7 % 0.0% 2 Home Instead Senior Care…" at bounding box center [425, 173] width 159 height 135
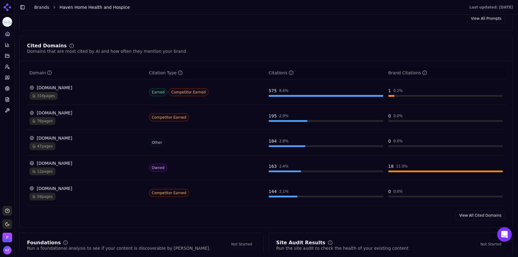
scroll to position [643, 0]
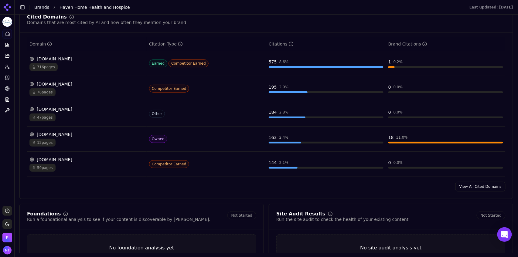
click at [473, 187] on link "View All Cited Domains" at bounding box center [480, 187] width 50 height 10
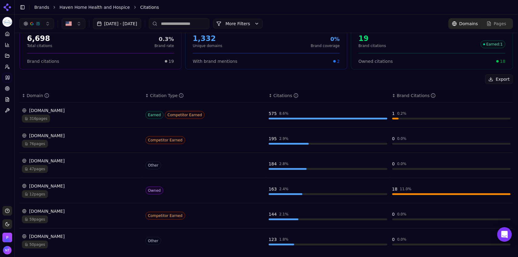
scroll to position [29, 0]
click at [79, 190] on div "12 pages" at bounding box center [81, 194] width 119 height 8
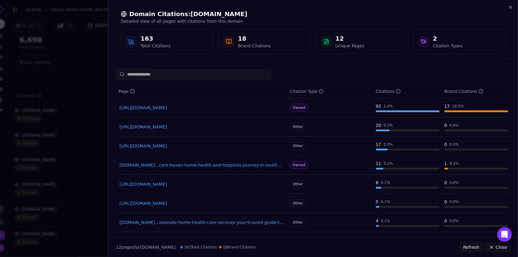
click at [199, 183] on link "[URL][DOMAIN_NAME]" at bounding box center [202, 184] width 164 height 6
click at [511, 5] on icon "button" at bounding box center [510, 7] width 5 height 5
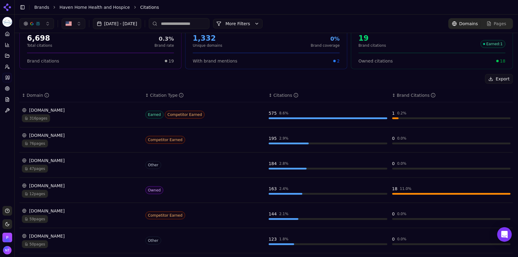
click at [205, 28] on input at bounding box center [179, 23] width 61 height 11
type input "*"
click at [498, 27] on link "Pages" at bounding box center [496, 23] width 32 height 9
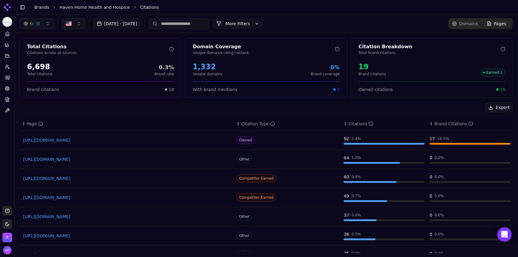
click at [199, 26] on input at bounding box center [179, 23] width 61 height 11
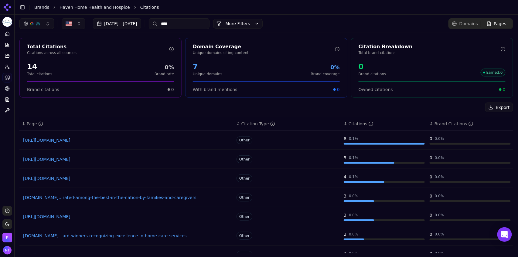
click at [209, 22] on input "****" at bounding box center [179, 23] width 61 height 11
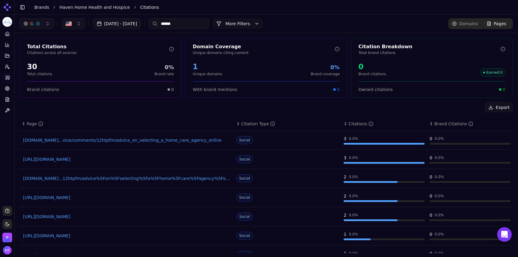
type input "******"
click at [462, 24] on span "Domains" at bounding box center [468, 24] width 19 height 6
